Goal: Communication & Community: Answer question/provide support

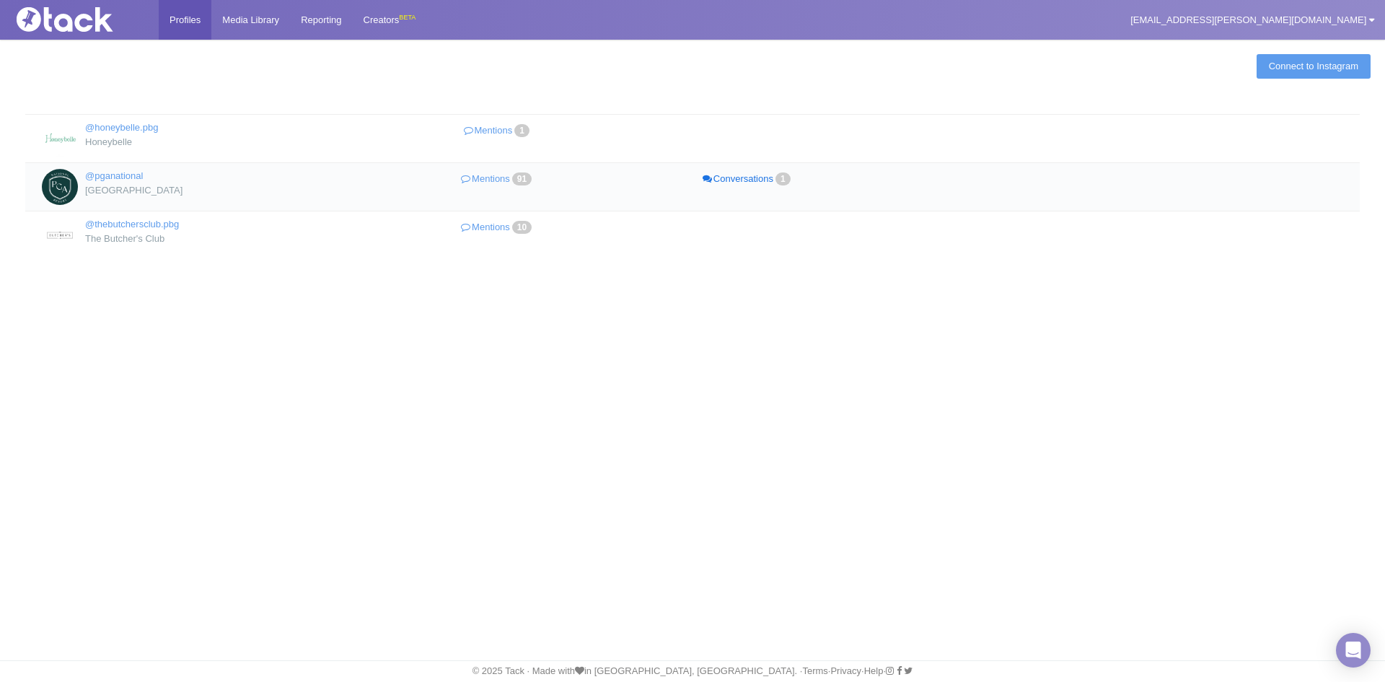
click at [760, 171] on link "Conversations 1" at bounding box center [747, 179] width 250 height 21
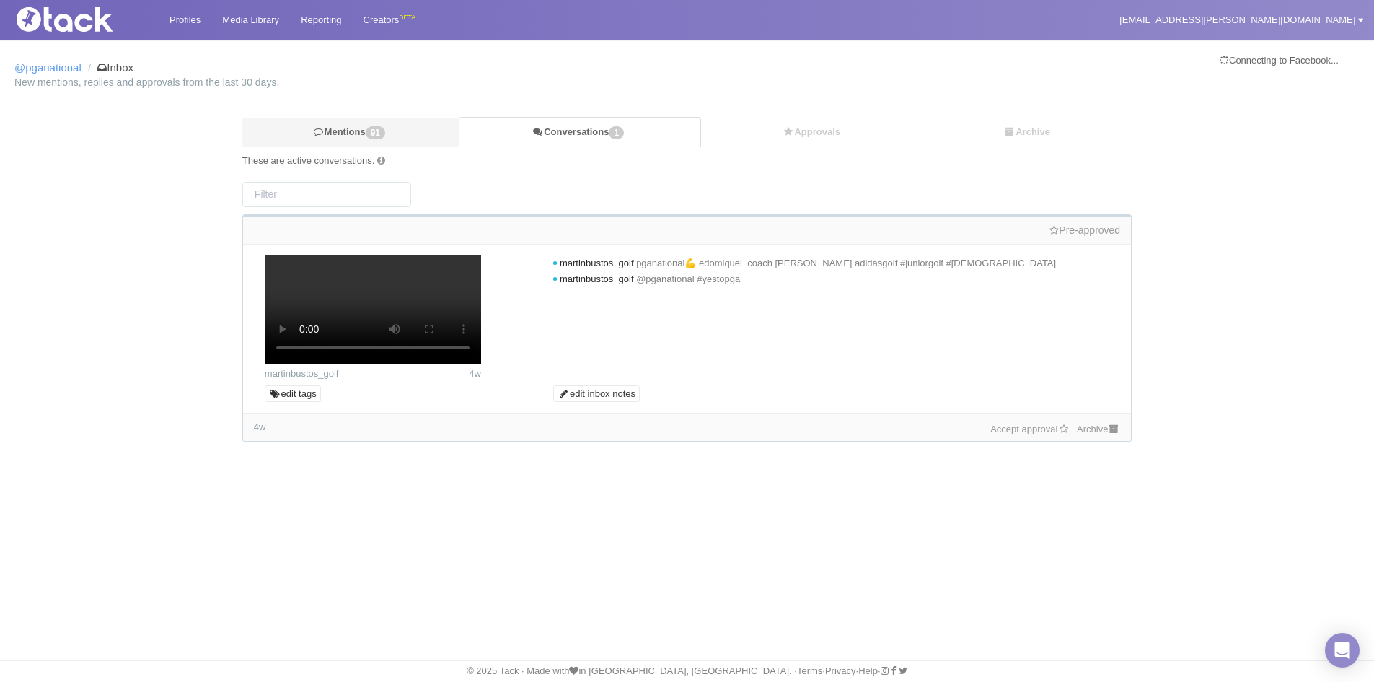
click at [379, 126] on span "91" at bounding box center [375, 132] width 19 height 13
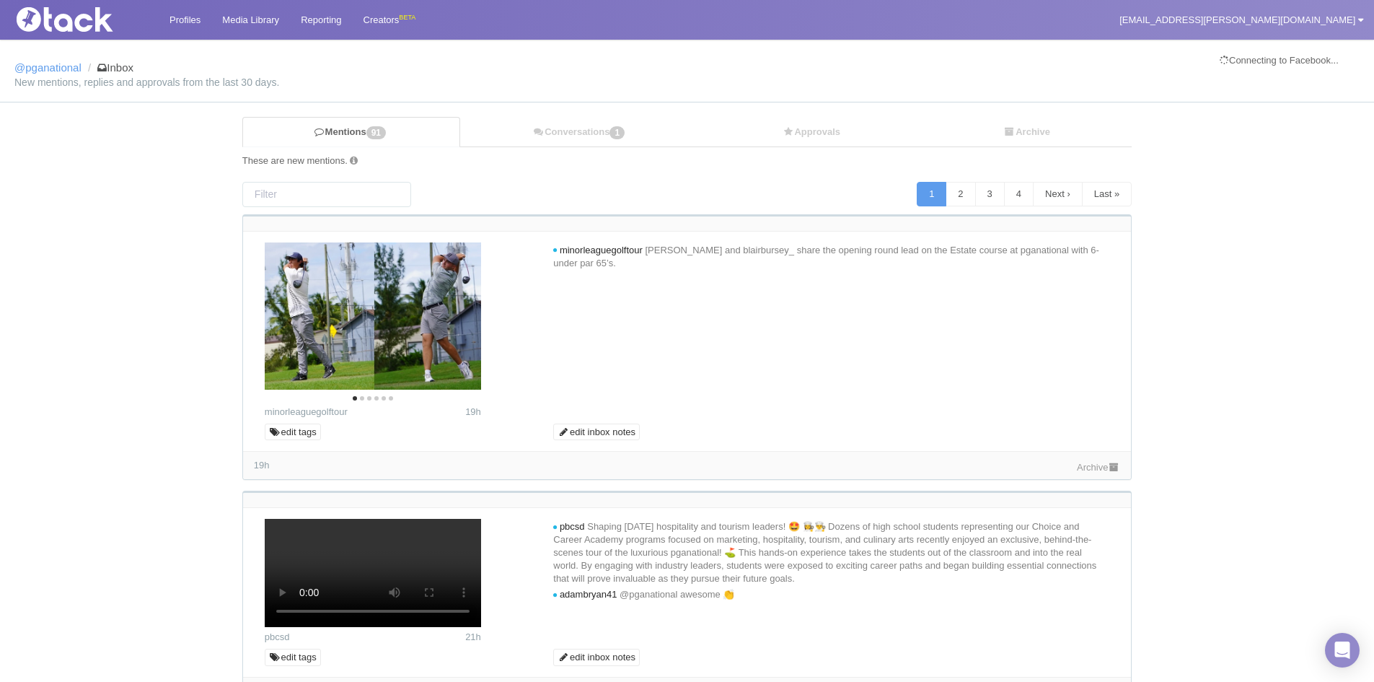
click at [1103, 465] on link "Archive" at bounding box center [1098, 467] width 43 height 11
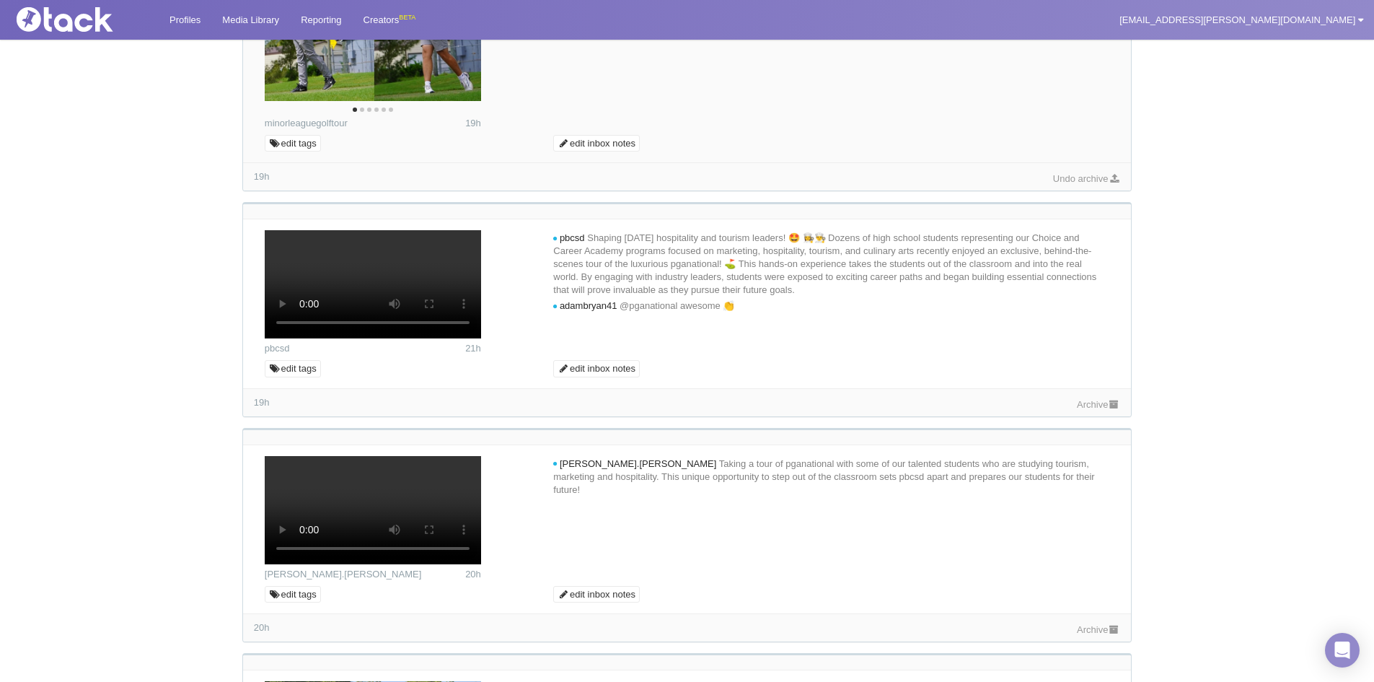
scroll to position [577, 0]
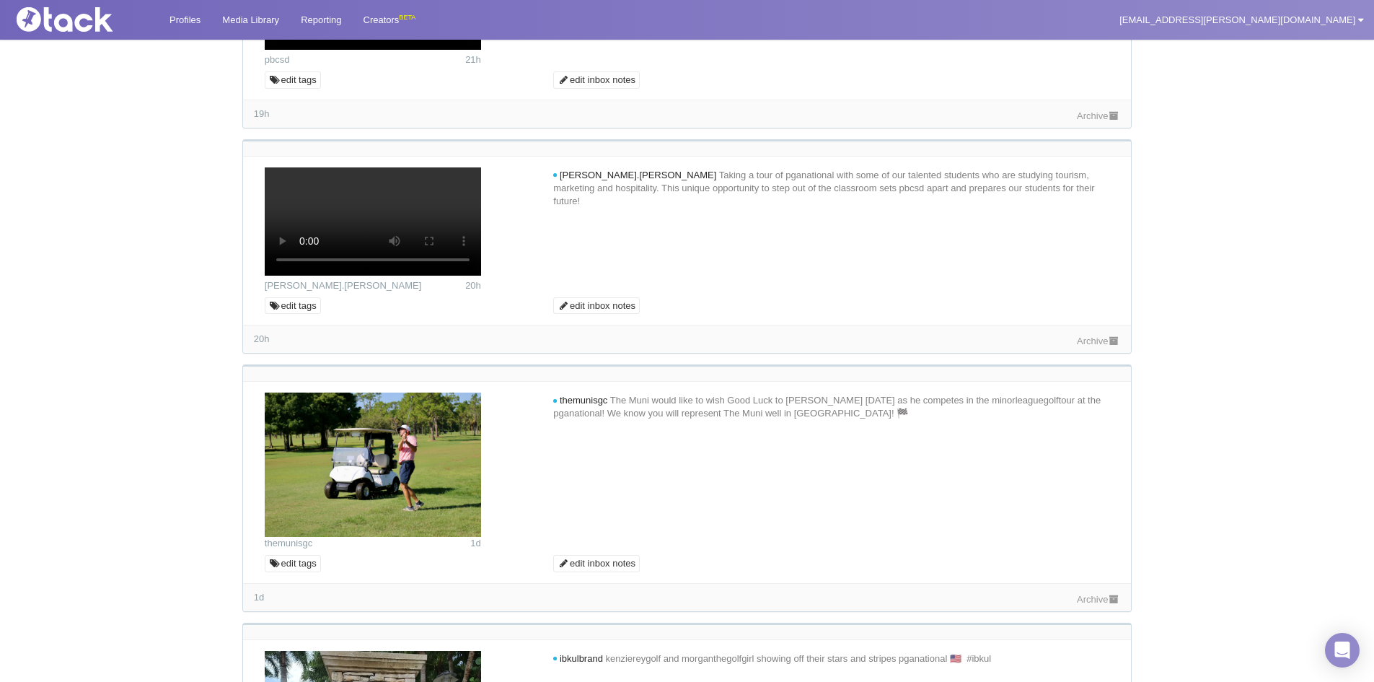
click at [1100, 121] on link "Archive" at bounding box center [1098, 115] width 43 height 11
click at [1096, 206] on icon at bounding box center [1093, 200] width 9 height 9
click at [1092, 206] on icon at bounding box center [1093, 200] width 9 height 9
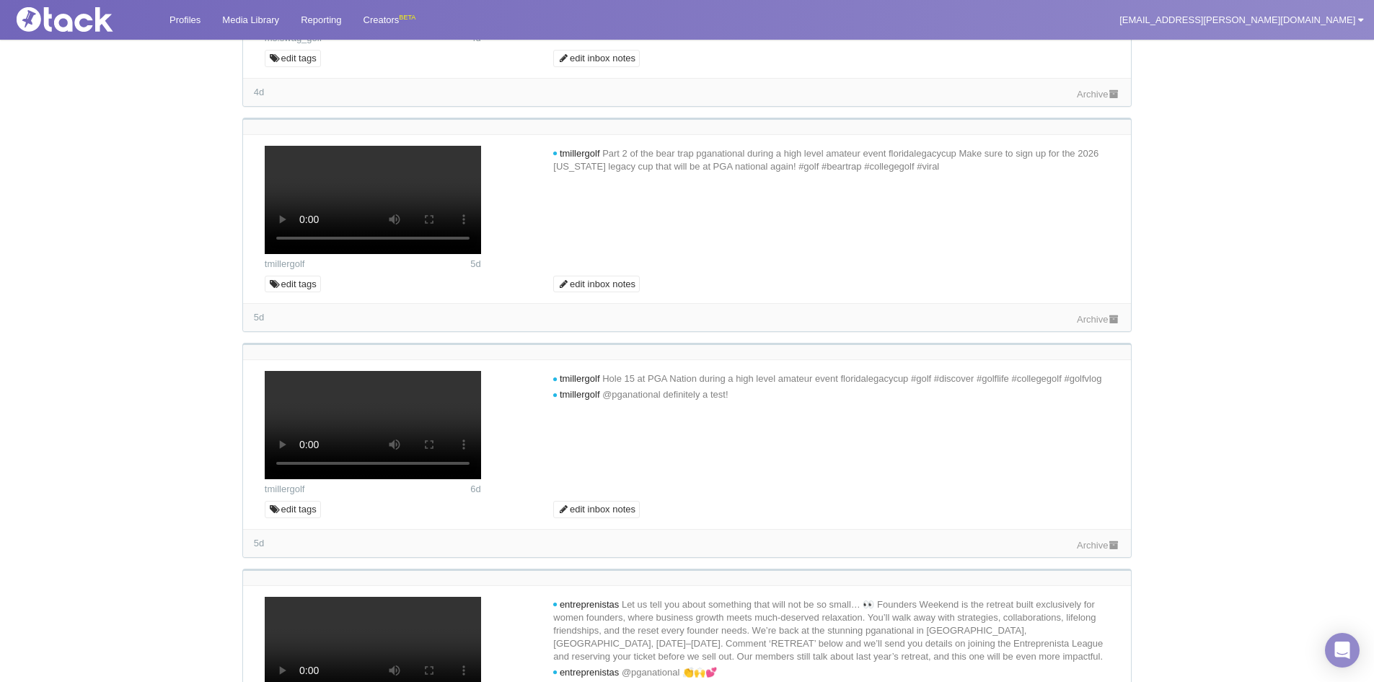
scroll to position [3534, 0]
